Goal: Transaction & Acquisition: Purchase product/service

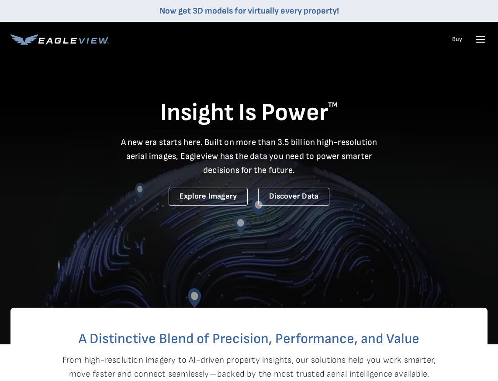
click at [480, 37] on icon at bounding box center [481, 39] width 14 height 14
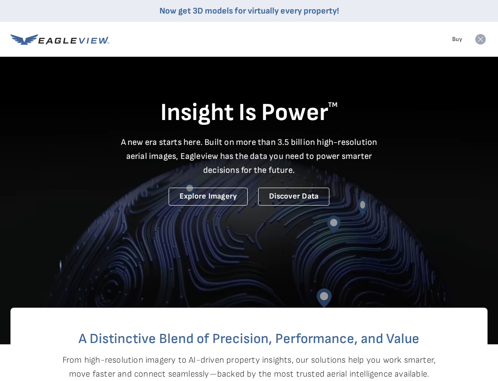
click at [480, 40] on icon at bounding box center [480, 39] width 10 height 10
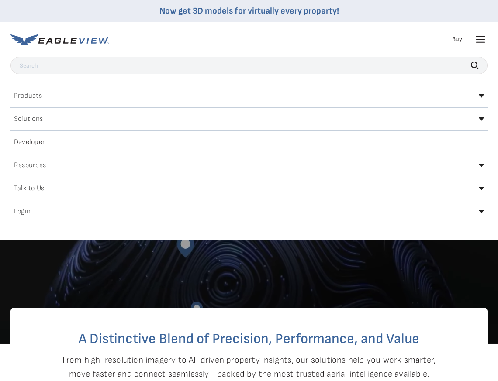
click at [194, 213] on div "Login" at bounding box center [248, 212] width 477 height 14
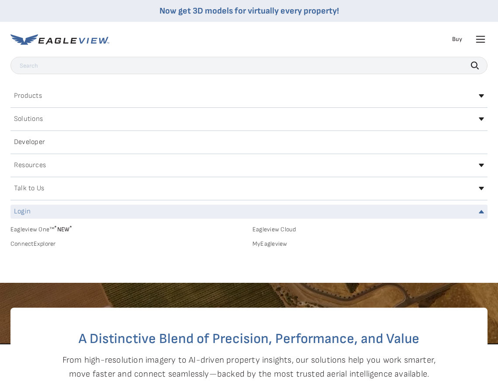
click at [265, 245] on link "MyEagleview" at bounding box center [369, 244] width 235 height 8
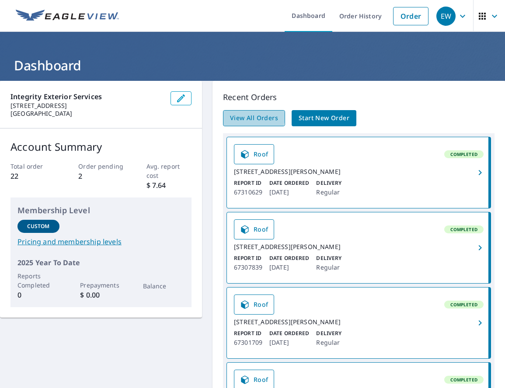
click at [241, 116] on span "View All Orders" at bounding box center [254, 118] width 48 height 11
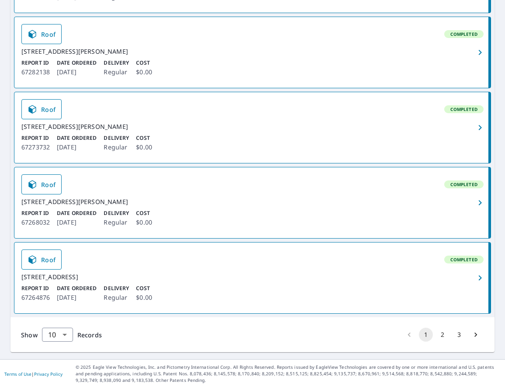
scroll to position [684, 0]
click at [55, 335] on body "EW EW Dashboard Order History Order EW Dashboard / Order History Order History …" at bounding box center [252, 194] width 505 height 388
click at [55, 366] on li "100" at bounding box center [56, 370] width 31 height 16
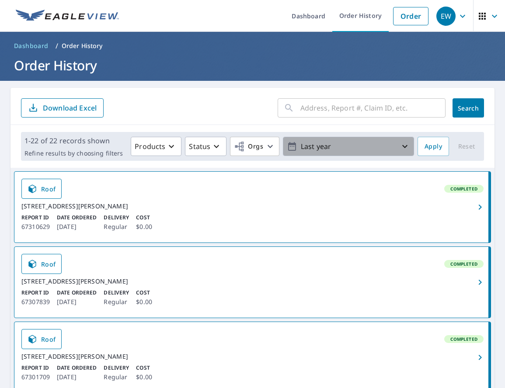
click at [327, 153] on p "Last year" at bounding box center [348, 146] width 102 height 15
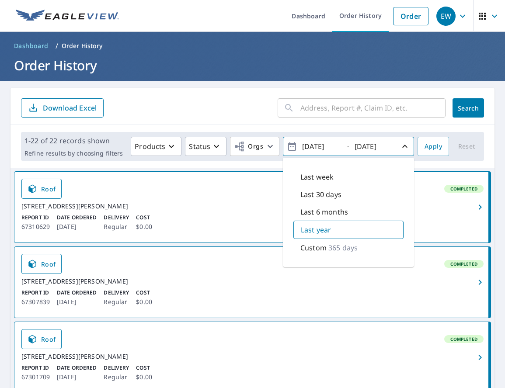
click at [327, 153] on input "[DATE]" at bounding box center [320, 146] width 43 height 14
click at [211, 202] on div "[STREET_ADDRESS][PERSON_NAME]" at bounding box center [252, 206] width 462 height 8
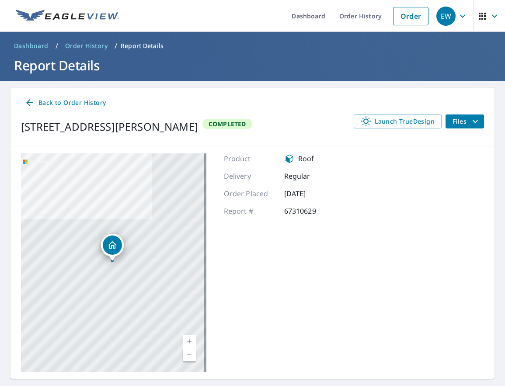
click at [32, 101] on icon at bounding box center [29, 102] width 10 height 10
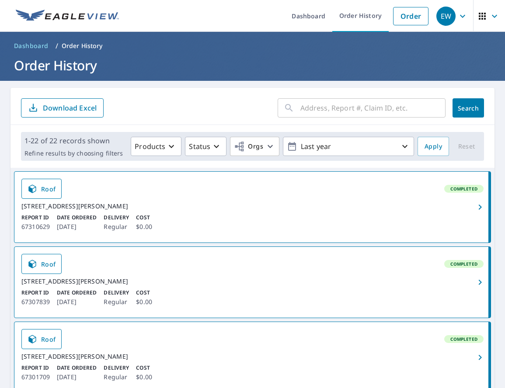
click at [318, 109] on input "text" at bounding box center [372, 108] width 145 height 24
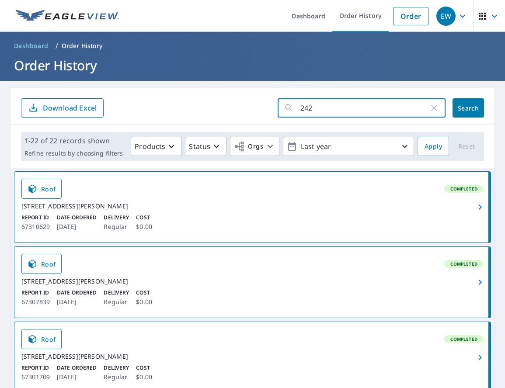
type input "2421"
click button "Search" at bounding box center [467, 107] width 31 height 19
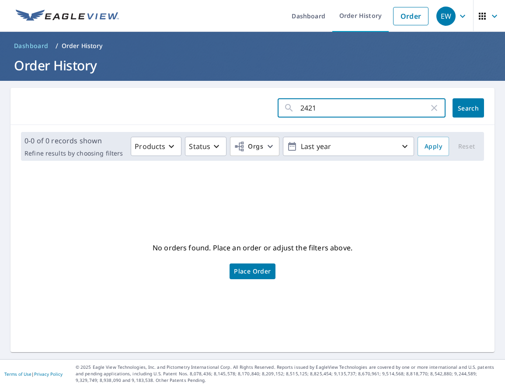
click at [328, 104] on input "2421" at bounding box center [364, 108] width 128 height 24
click at [457, 11] on icon "button" at bounding box center [462, 16] width 10 height 10
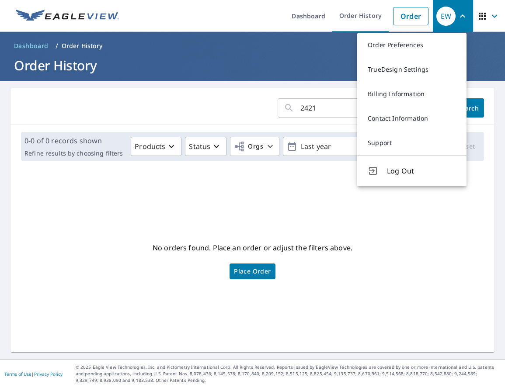
click at [79, 28] on link at bounding box center [67, 16] width 114 height 32
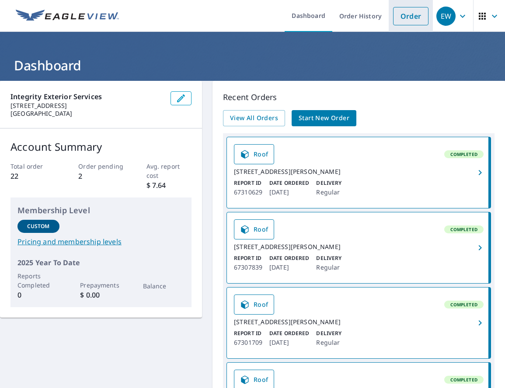
click at [404, 15] on link "Order" at bounding box center [410, 16] width 35 height 18
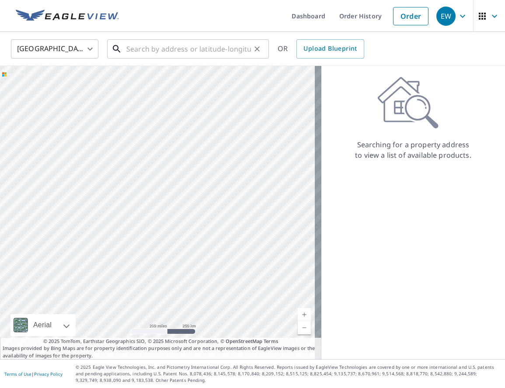
click at [173, 43] on input "text" at bounding box center [188, 49] width 124 height 24
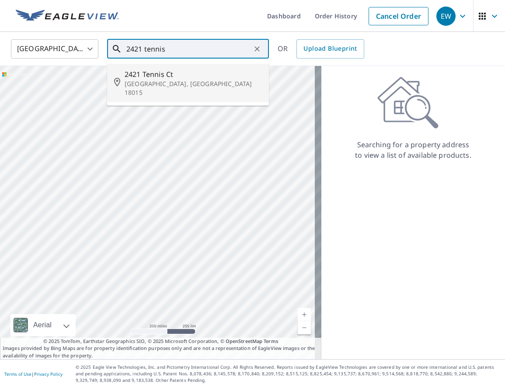
click at [166, 73] on span "2421 Tennis Ct" at bounding box center [192, 74] width 137 height 10
type input "[STREET_ADDRESS]"
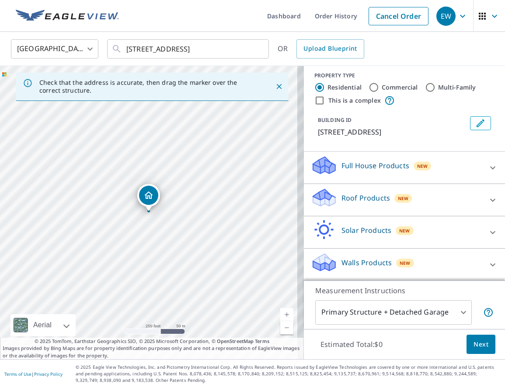
scroll to position [5, 0]
click at [444, 203] on div "Roof Products New" at bounding box center [396, 199] width 171 height 25
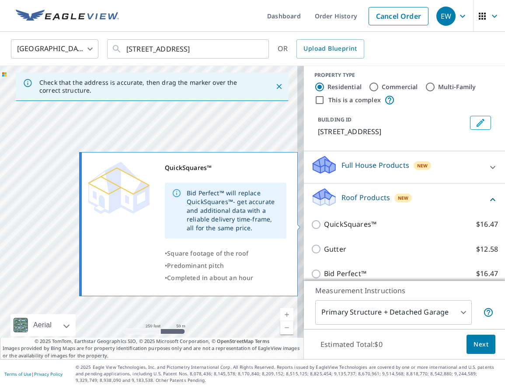
click at [397, 227] on label "QuickSquares™ $16.47" at bounding box center [411, 224] width 174 height 11
click at [324, 227] on input "QuickSquares™ $16.47" at bounding box center [317, 224] width 13 height 10
checkbox input "true"
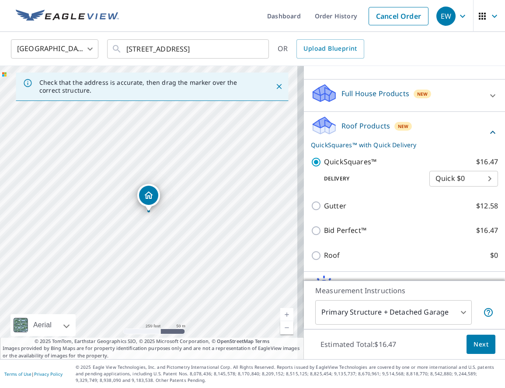
scroll to position [133, 0]
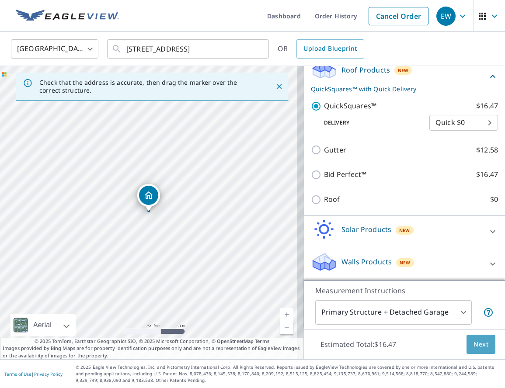
click at [473, 342] on span "Next" at bounding box center [480, 344] width 15 height 11
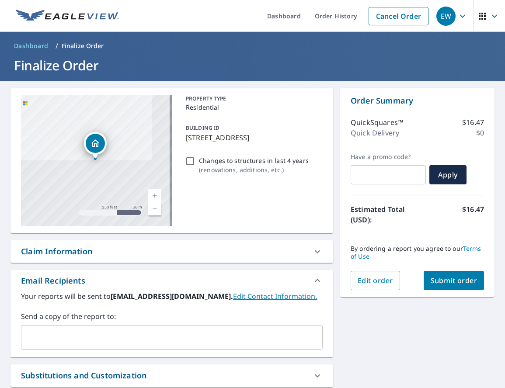
click at [454, 286] on button "Submit order" at bounding box center [453, 280] width 61 height 19
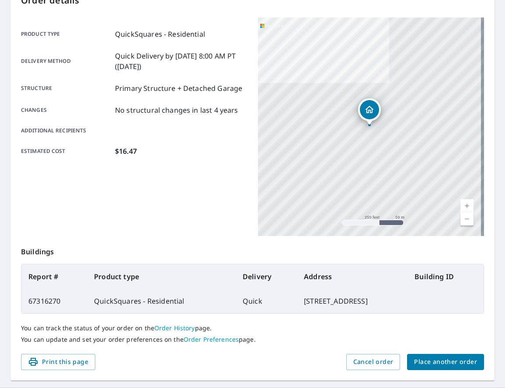
scroll to position [114, 0]
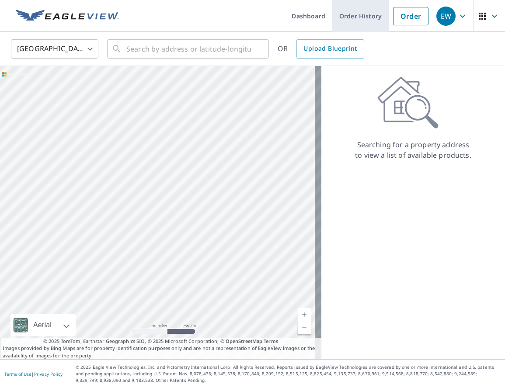
click at [363, 15] on link "Order History" at bounding box center [360, 16] width 56 height 32
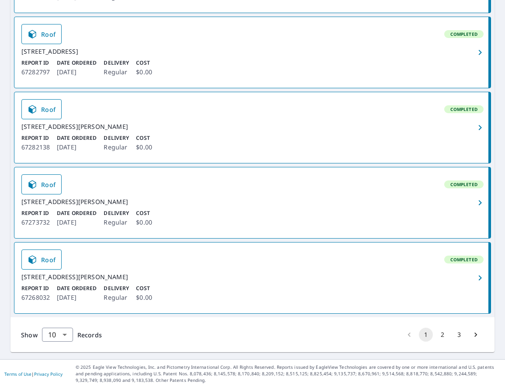
scroll to position [671, 0]
click at [47, 335] on body "EW EW Dashboard Order History Order EW Dashboard / Order History Order History …" at bounding box center [252, 194] width 505 height 388
click at [61, 373] on li "100" at bounding box center [56, 370] width 31 height 16
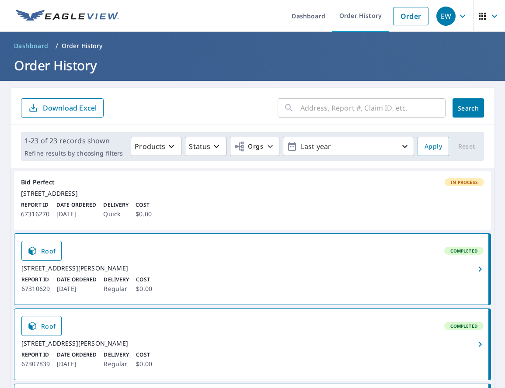
click at [133, 247] on link "Roof Completed [STREET_ADDRESS][PERSON_NAME] Report ID 67310629 Date Ordered [D…" at bounding box center [252, 269] width 476 height 71
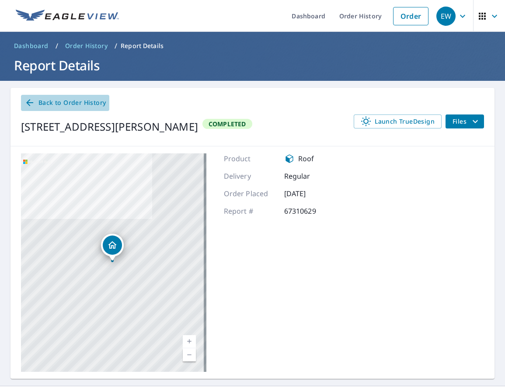
click at [38, 103] on span "Back to Order History" at bounding box center [64, 102] width 81 height 11
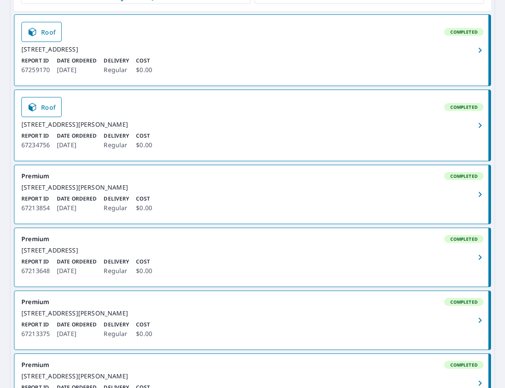
scroll to position [1119, 0]
